Goal: Find specific page/section: Find specific page/section

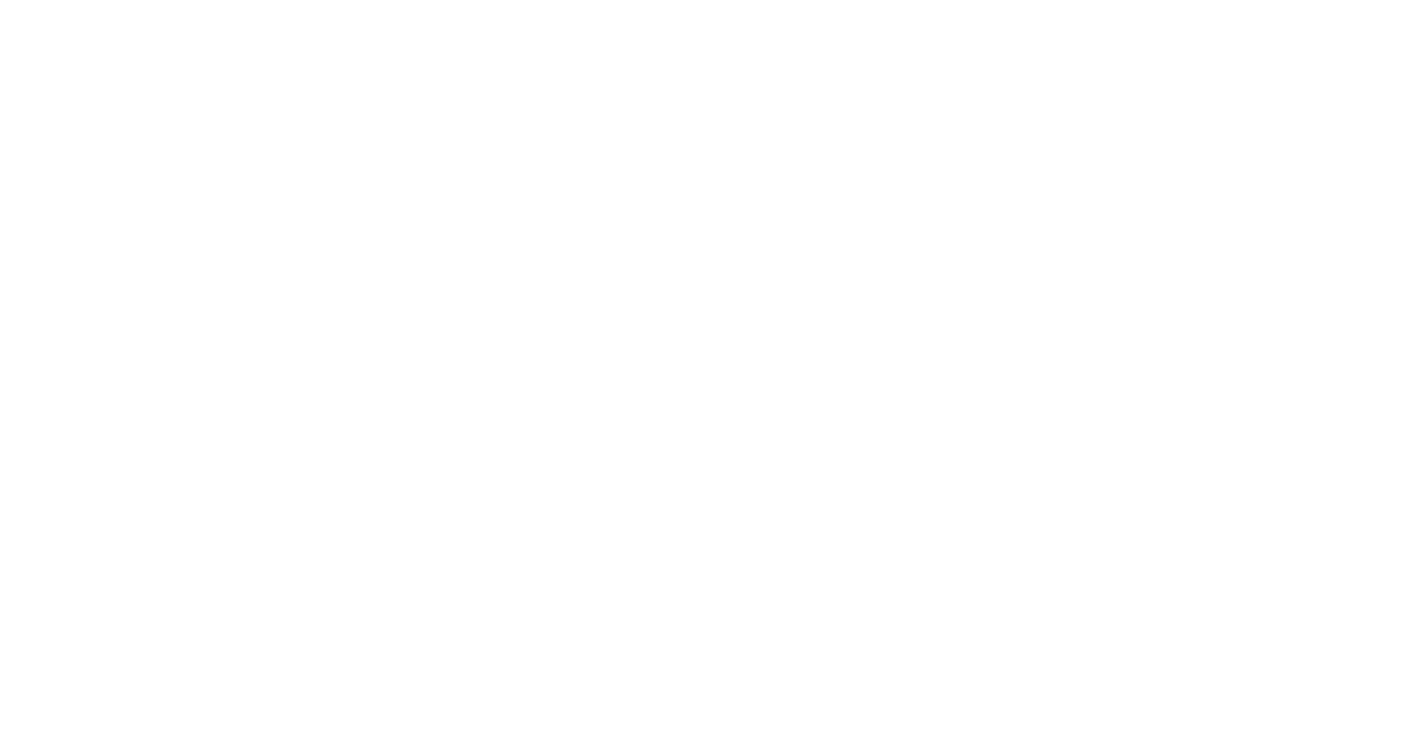
select select "Song"
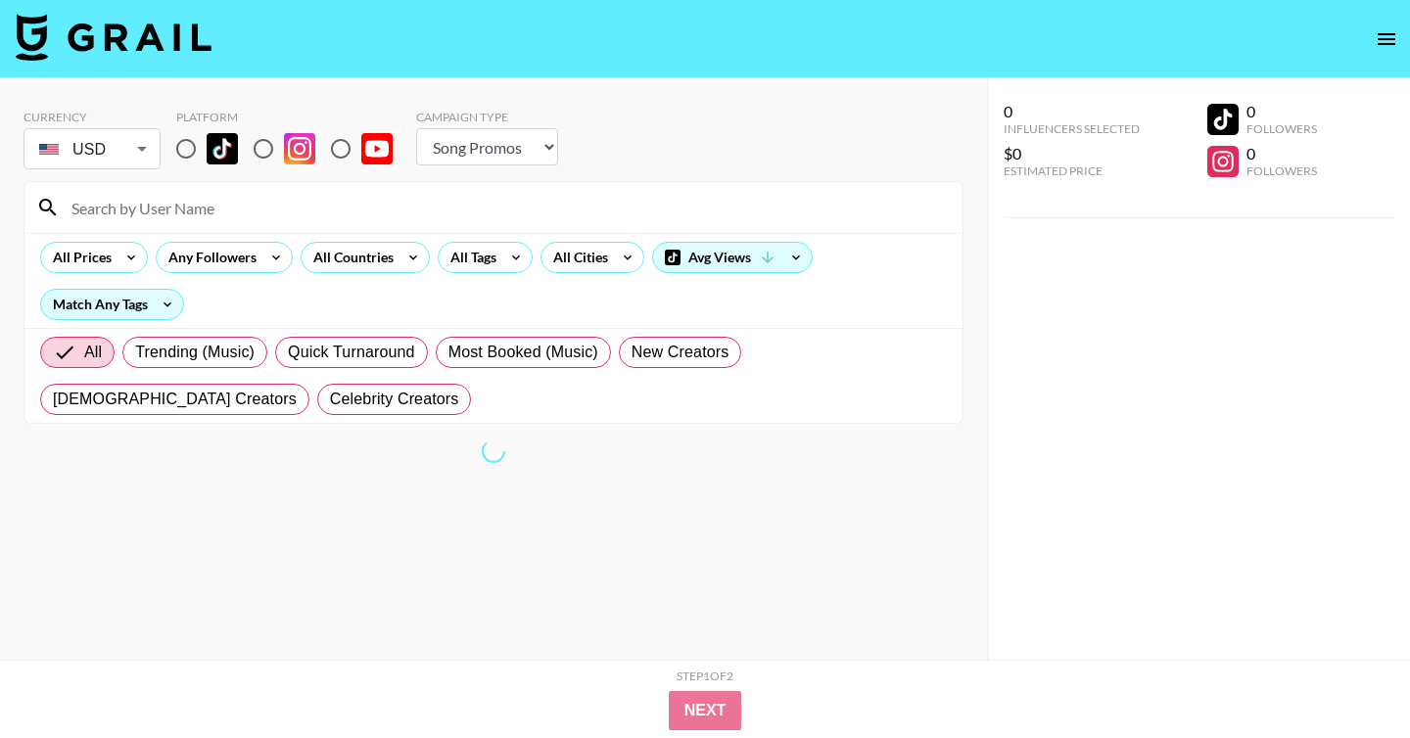
click at [179, 139] on input "radio" at bounding box center [185, 148] width 41 height 41
radio input "true"
click at [228, 224] on div at bounding box center [493, 207] width 938 height 51
click at [240, 210] on input at bounding box center [505, 207] width 891 height 31
paste input "czupryniakk"
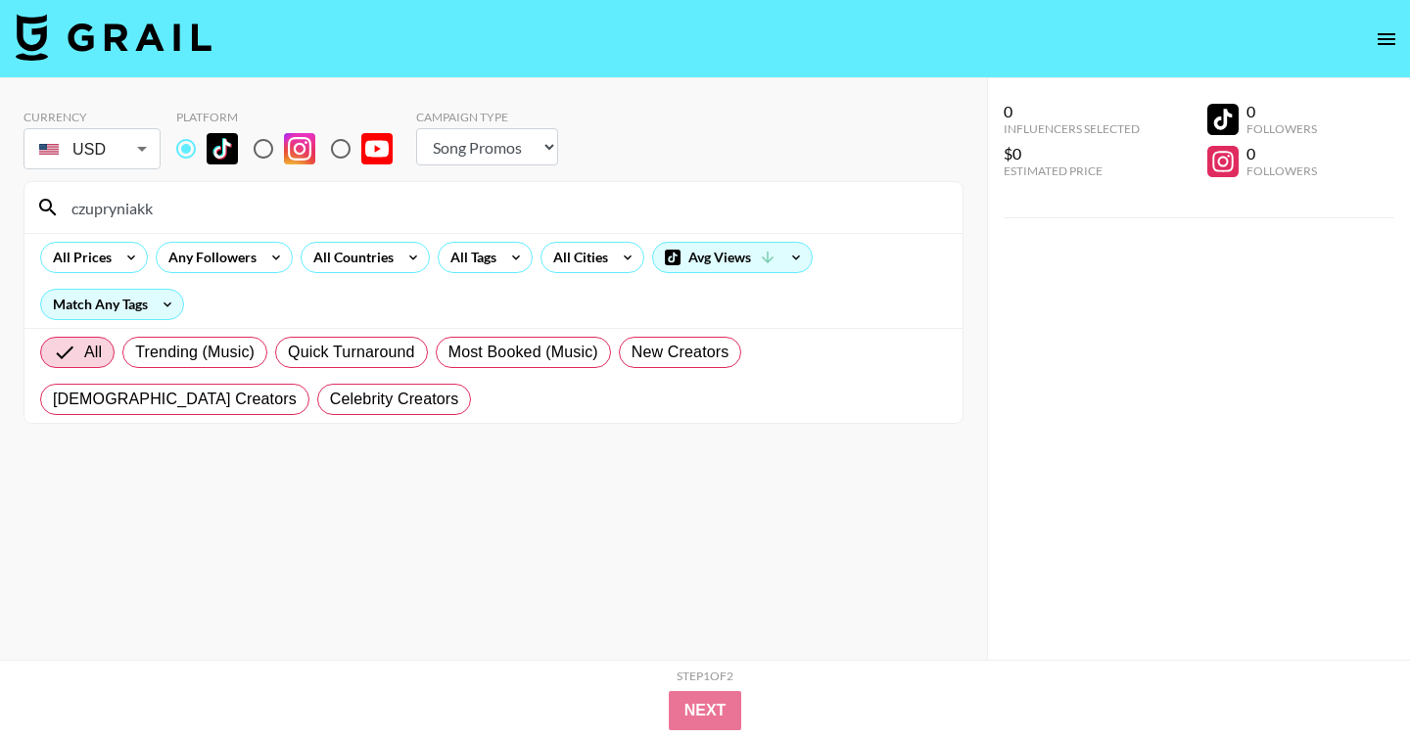
click at [293, 208] on input "czupryniakk" at bounding box center [505, 207] width 891 height 31
paste input "naarjesse"
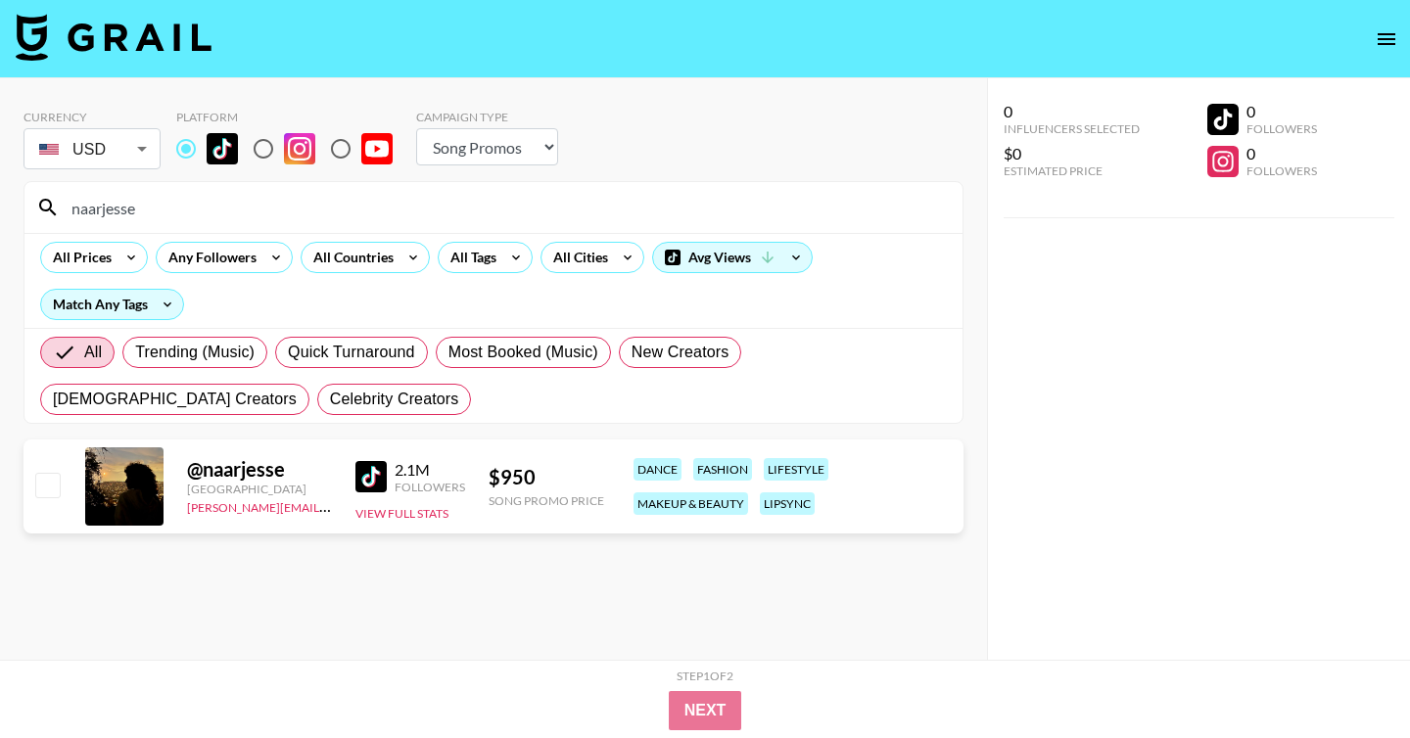
type input "czupryniakk"
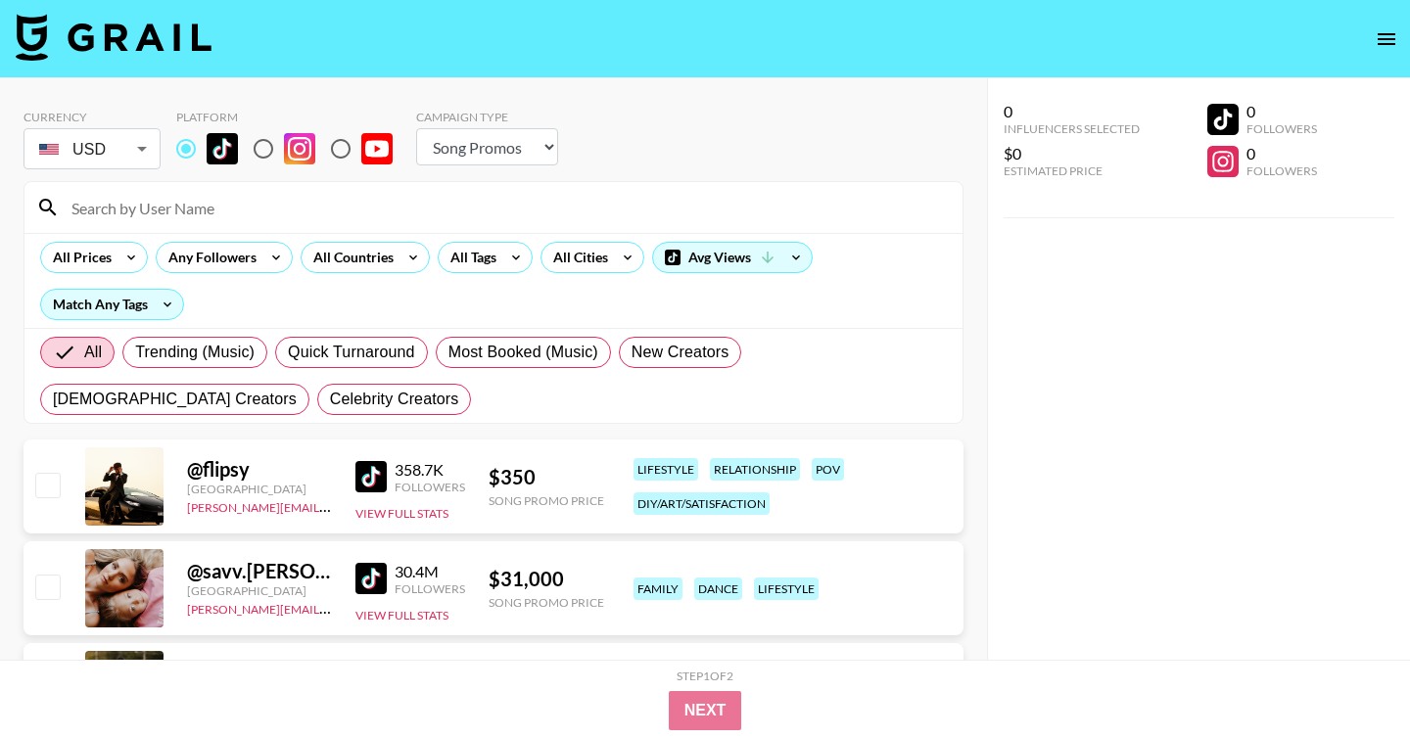
paste input "czupryniakk"
type input "czupryniakk"
click at [740, 148] on div "Currency USD USD ​ Platform Campaign Type Choose Type... Song Promos Brand Prom…" at bounding box center [493, 142] width 940 height 64
